Goal: Transaction & Acquisition: Purchase product/service

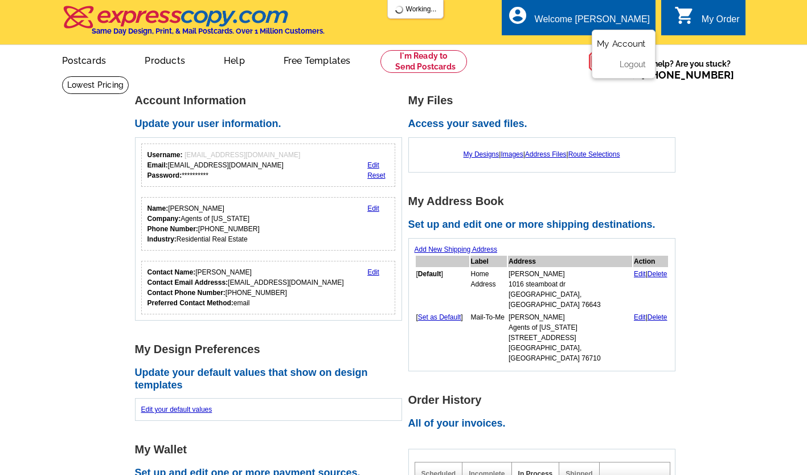
click at [615, 45] on link "My Account" at bounding box center [621, 44] width 49 height 10
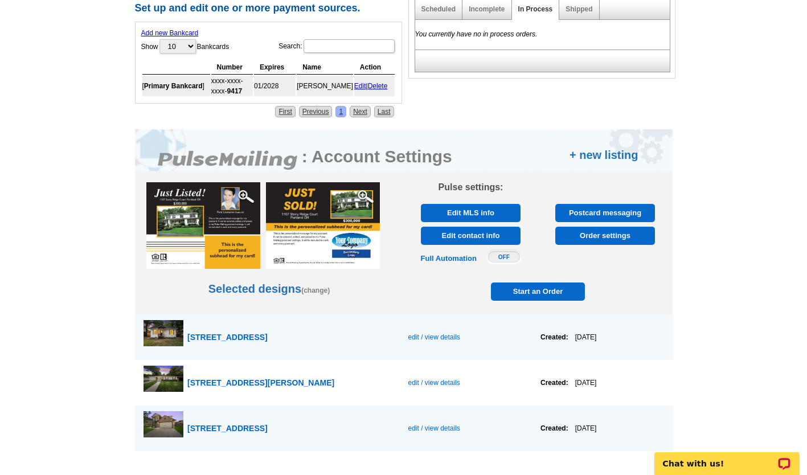
scroll to position [465, 0]
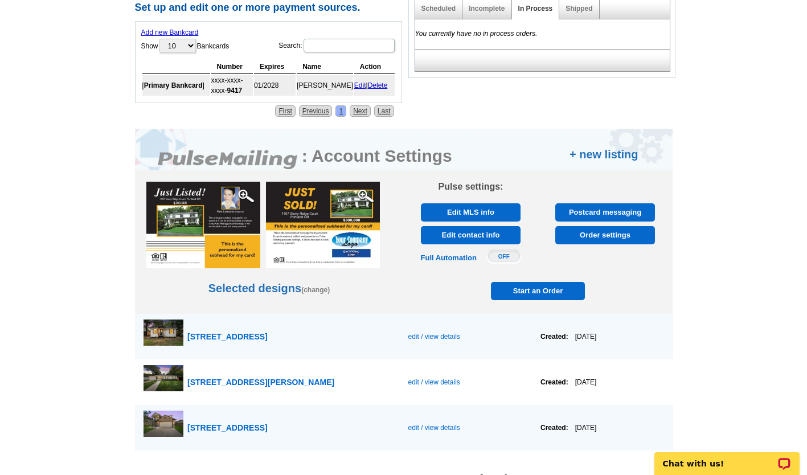
click at [532, 291] on span "Start an Order" at bounding box center [538, 291] width 89 height 18
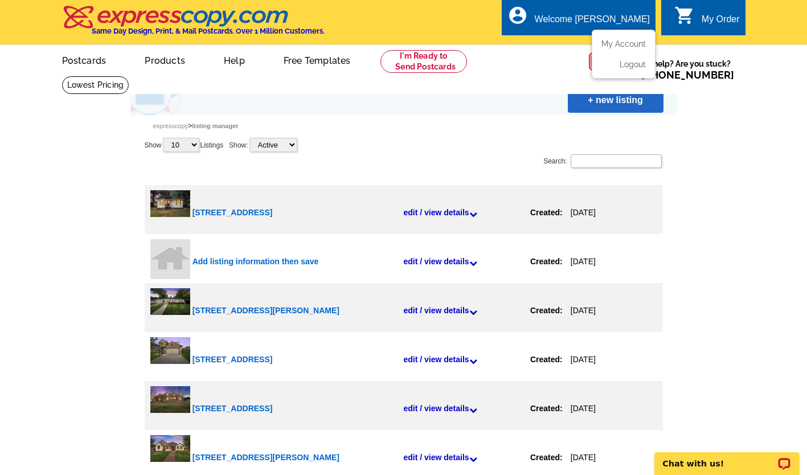
click at [528, 23] on icon "account_circle" at bounding box center [518, 15] width 21 height 21
click at [594, 101] on link "+ new listing" at bounding box center [616, 100] width 96 height 25
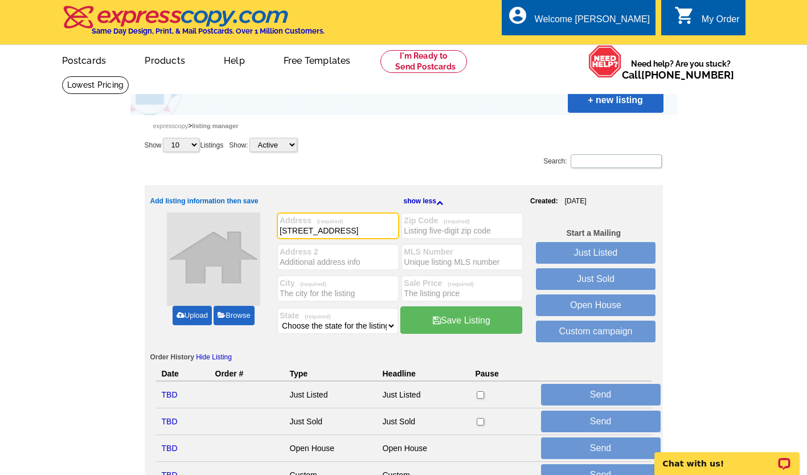
type input "2131 Mountainview Dr"
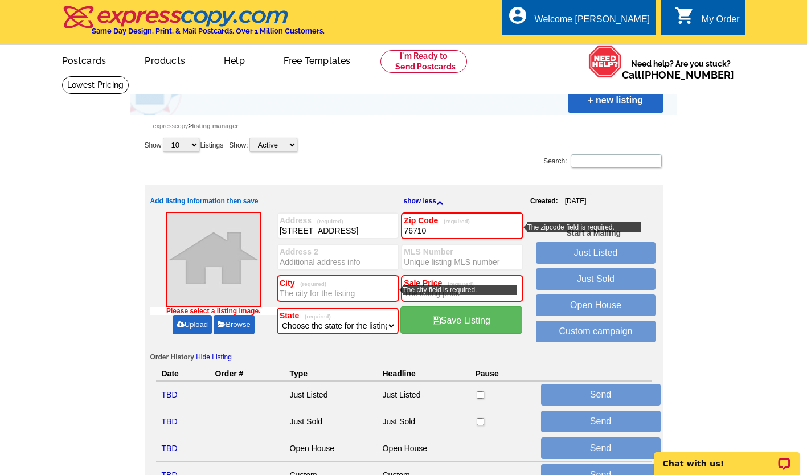
type input "76710"
click at [355, 295] on input "City (required)" at bounding box center [338, 293] width 117 height 11
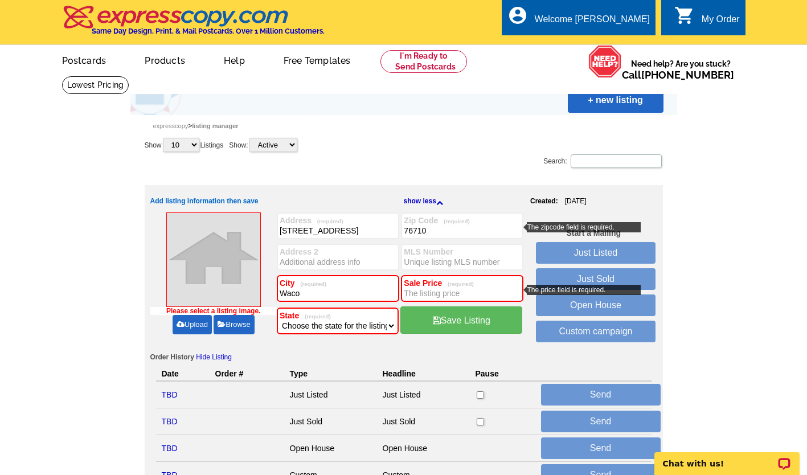
type input "Waco"
click at [421, 293] on input "Sale Price (required)" at bounding box center [462, 293] width 117 height 11
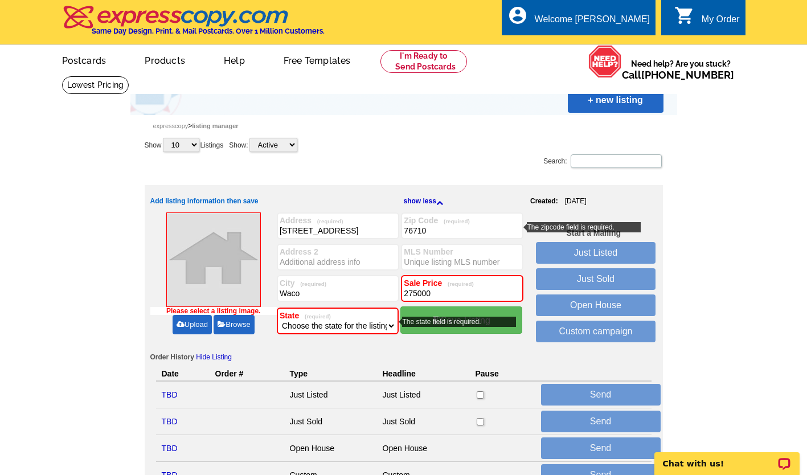
type input "275000"
click at [361, 329] on select "Choose the state for the listing Alabama Alaska Arizona Arkansas California Col…" at bounding box center [338, 325] width 116 height 11
select select "45"
click at [280, 321] on select "Choose the state for the listing Alabama Alaska Arizona Arkansas California Col…" at bounding box center [338, 325] width 116 height 11
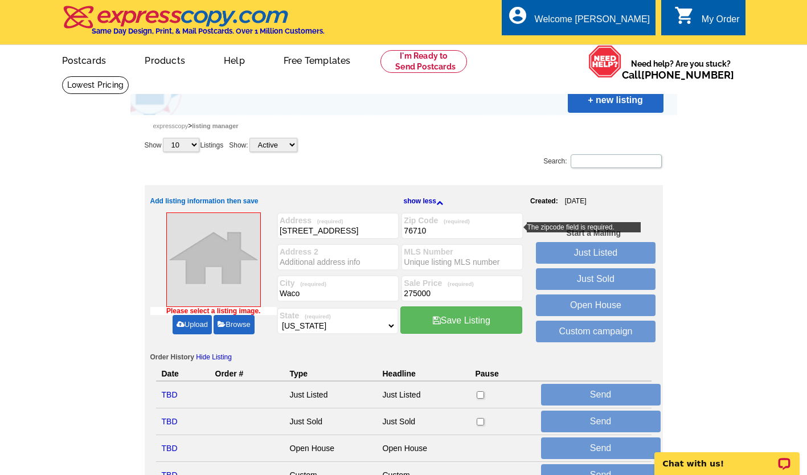
click at [187, 329] on link "Upload" at bounding box center [192, 324] width 39 height 19
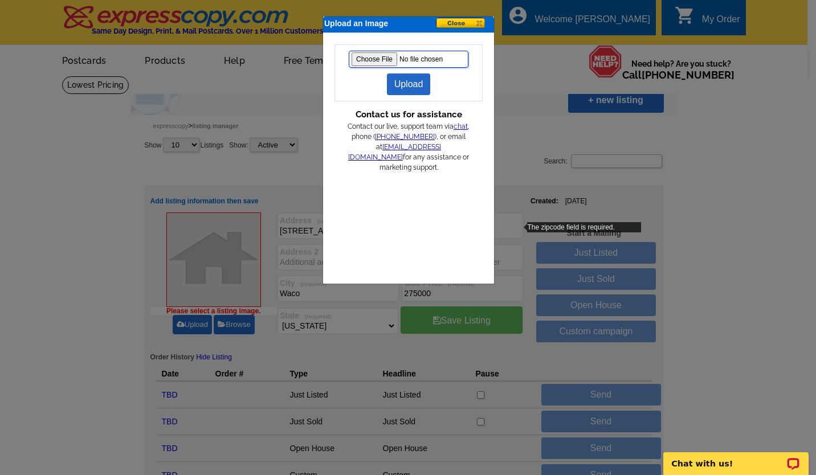
click at [366, 59] on input "file" at bounding box center [409, 59] width 120 height 17
type input "C:\fakepath\DSC05575_.jpg"
click at [410, 85] on link "Upload" at bounding box center [409, 84] width 44 height 22
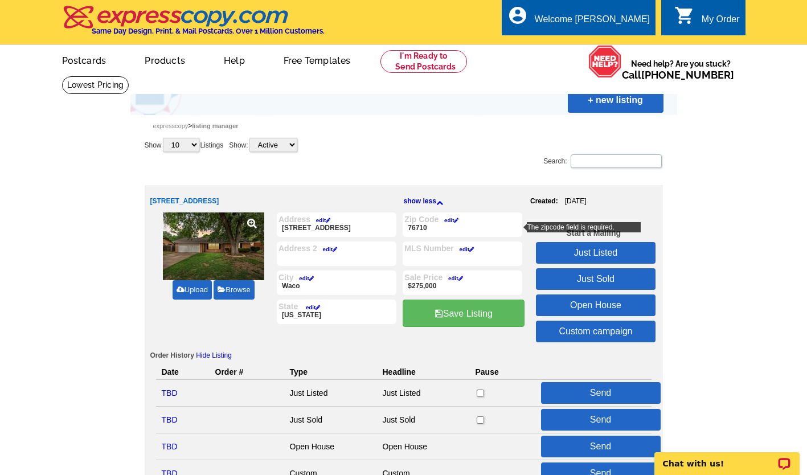
click at [570, 255] on link "Just Listed" at bounding box center [596, 253] width 120 height 22
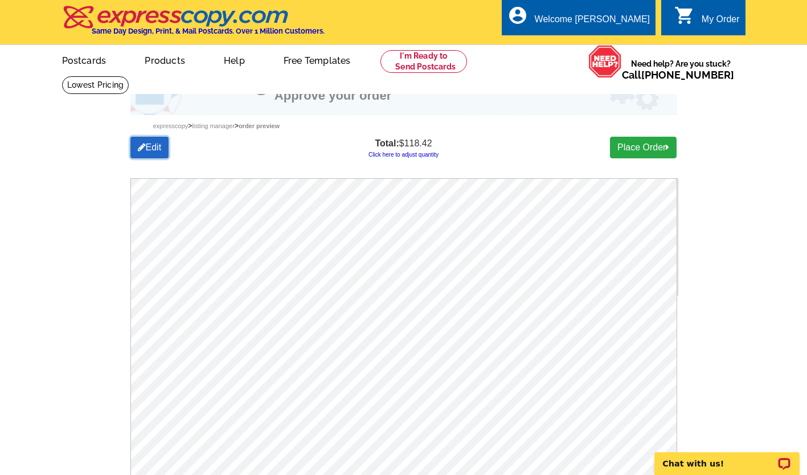
click at [150, 146] on link "Edit" at bounding box center [149, 148] width 39 height 22
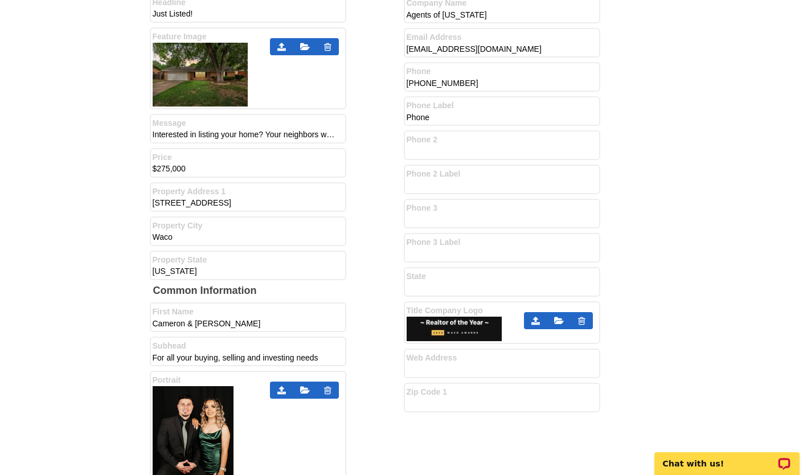
scroll to position [624, 0]
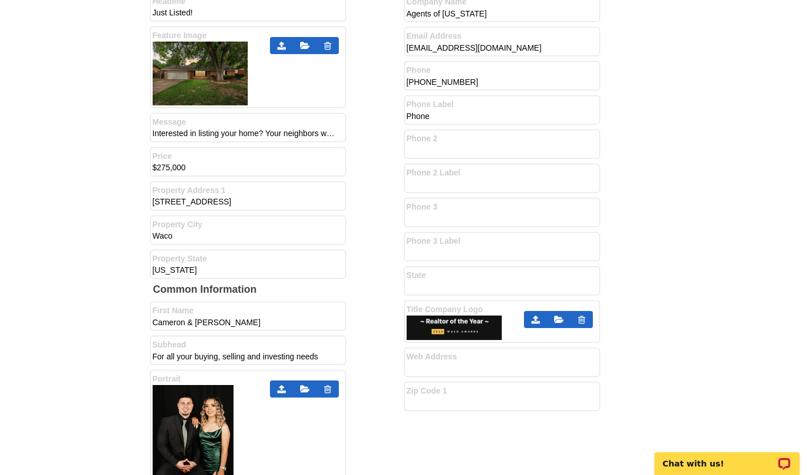
click at [239, 134] on input "Interested in listing your home? Your neighbors were too. Just recently I helpe…" at bounding box center [244, 133] width 182 height 11
paste input "STOP PAYING outrageous listing fees to sell your home ! Interested in listing y…"
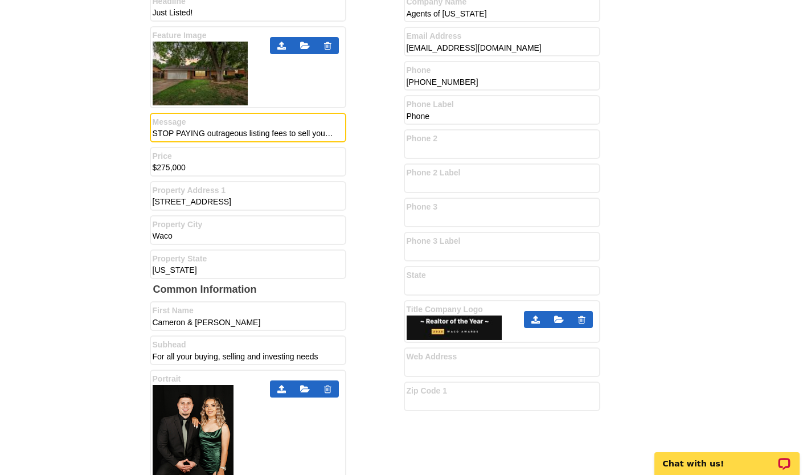
scroll to position [0, 675]
type input "STOP PAYING outrageous listing fees to sell your home ! Interested in listing y…"
click at [355, 178] on div "Front Information Industry Logo 1 Industry Logo 2 Headline" at bounding box center [277, 10] width 254 height 547
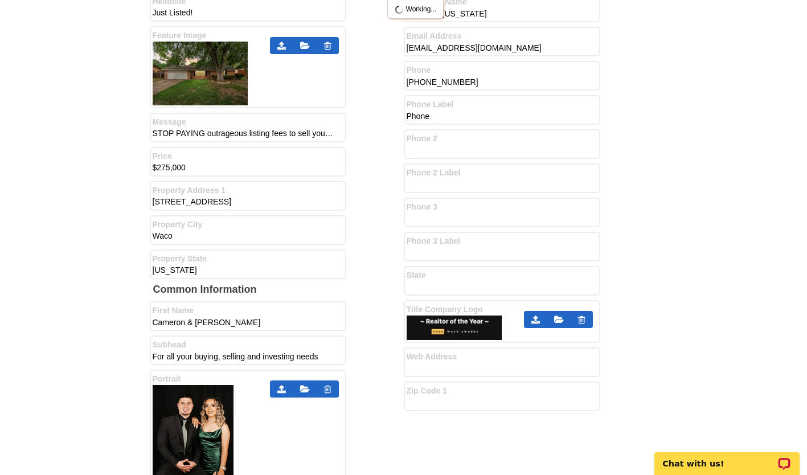
scroll to position [0, 0]
click at [422, 152] on input "Phone 2" at bounding box center [498, 150] width 182 height 11
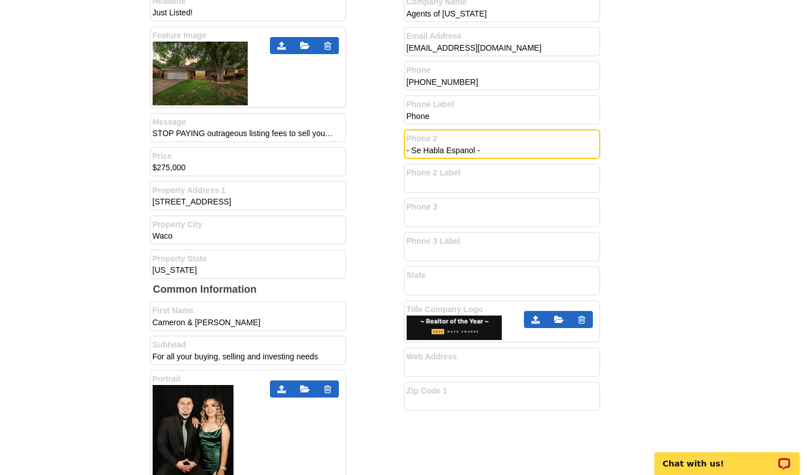
type input "- Se Habla Espanol -"
click at [373, 201] on div "Front Information Industry Logo 1 Industry Logo 2 Headline" at bounding box center [277, 10] width 254 height 547
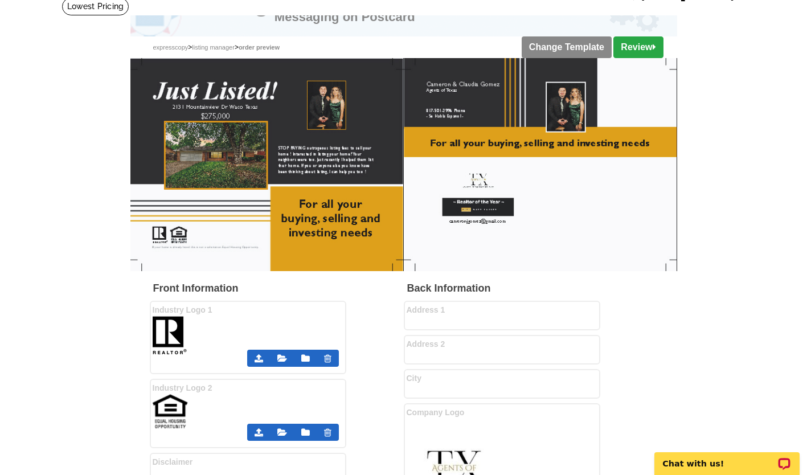
scroll to position [78, 0]
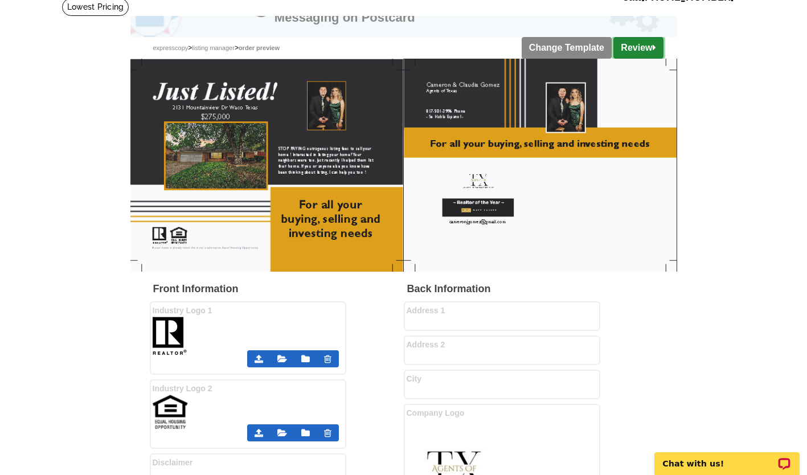
click at [640, 42] on link "Review" at bounding box center [639, 48] width 50 height 22
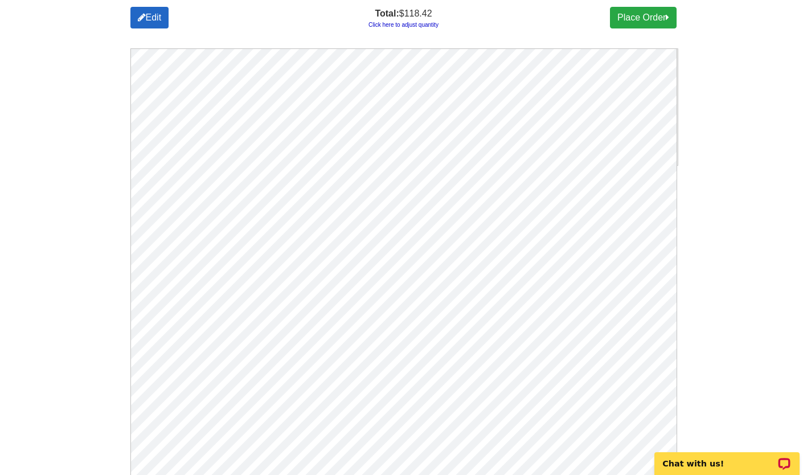
scroll to position [130, 0]
click at [620, 18] on link "Place Order" at bounding box center [643, 17] width 67 height 22
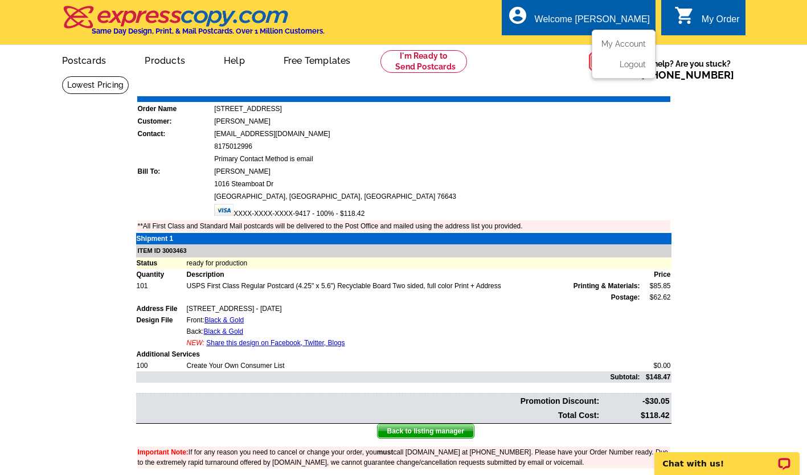
click at [617, 39] on ul "My Account Logout" at bounding box center [624, 54] width 64 height 49
click at [612, 46] on link "My Account" at bounding box center [621, 44] width 49 height 10
